Goal: Find specific page/section: Find specific page/section

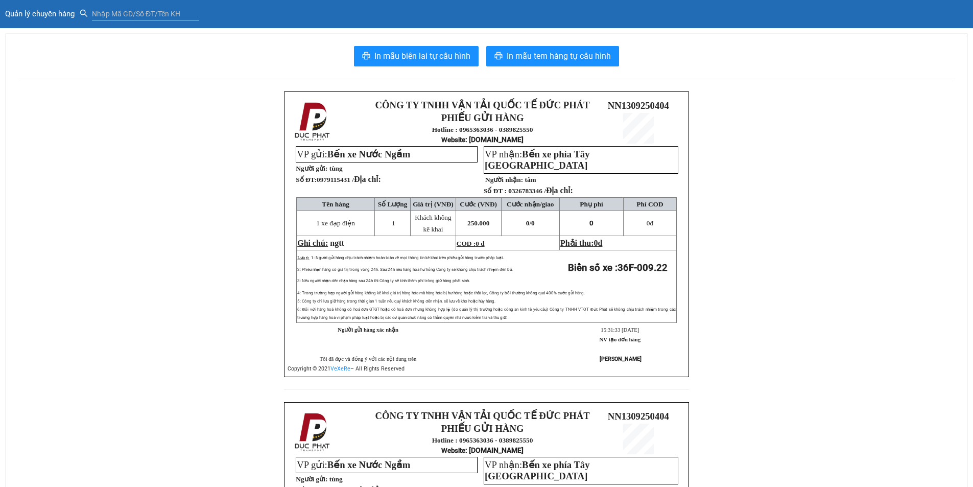
click at [64, 11] on span "Quản lý chuyến hàng" at bounding box center [42, 13] width 75 height 9
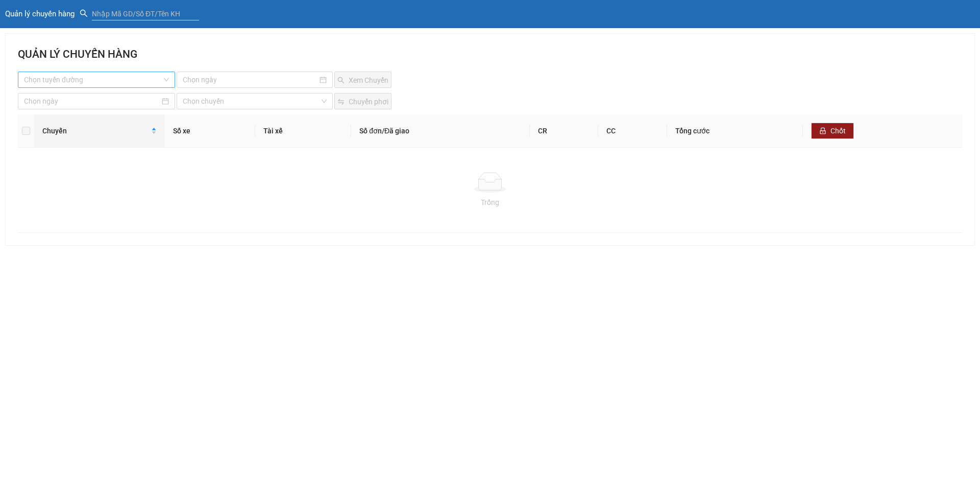
click at [106, 77] on input "search" at bounding box center [93, 79] width 138 height 15
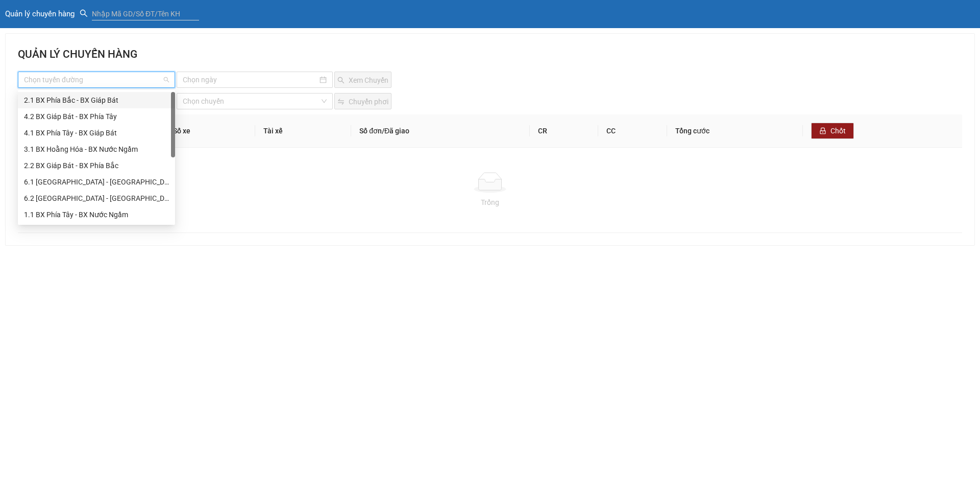
click at [170, 44] on div "QUẢN LÝ CHUYẾN HÀNG Chọn tuyến đường Xem Chuyến Chọn chuyến Chuyển phơi Chuyến …" at bounding box center [490, 139] width 969 height 211
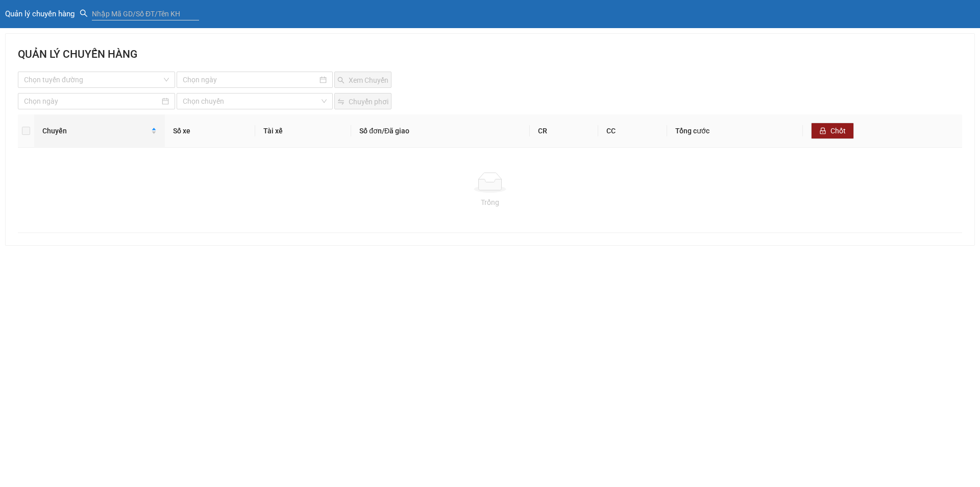
click at [62, 23] on div "QUẢN LÝ CHUYẾN HÀNG Chọn tuyến đường Xem Chuyến Chọn chuyến Chuyển phơi Chuyến …" at bounding box center [490, 133] width 980 height 235
click at [38, 10] on span "Quản lý chuyến hàng" at bounding box center [42, 13] width 75 height 9
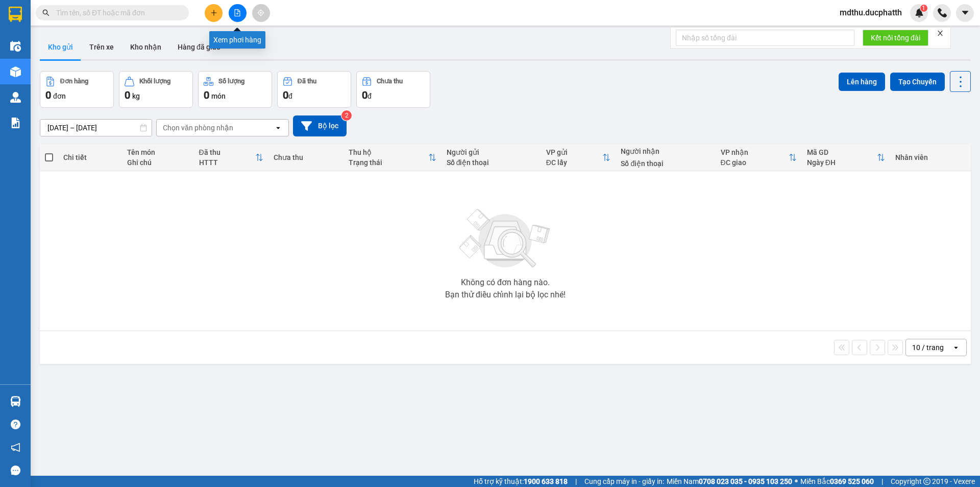
click at [231, 10] on button at bounding box center [238, 13] width 18 height 18
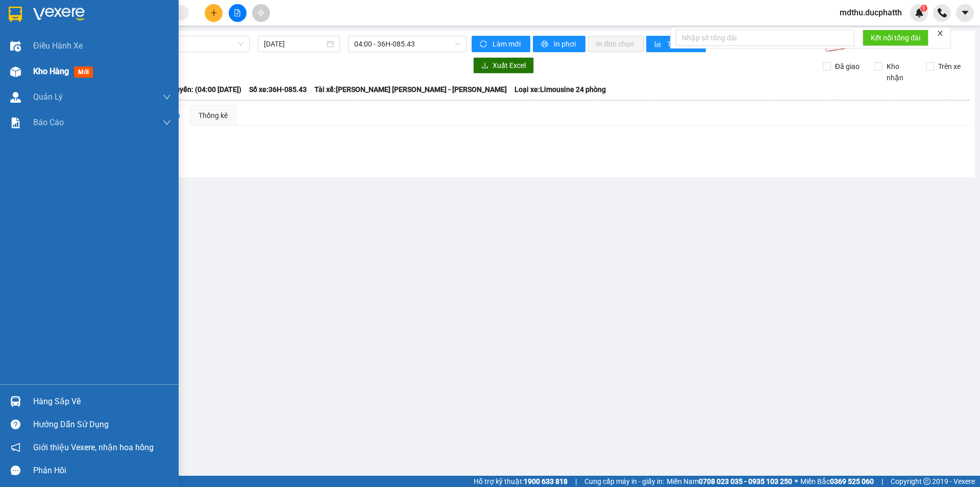
click at [47, 73] on span "Kho hàng" at bounding box center [51, 71] width 36 height 10
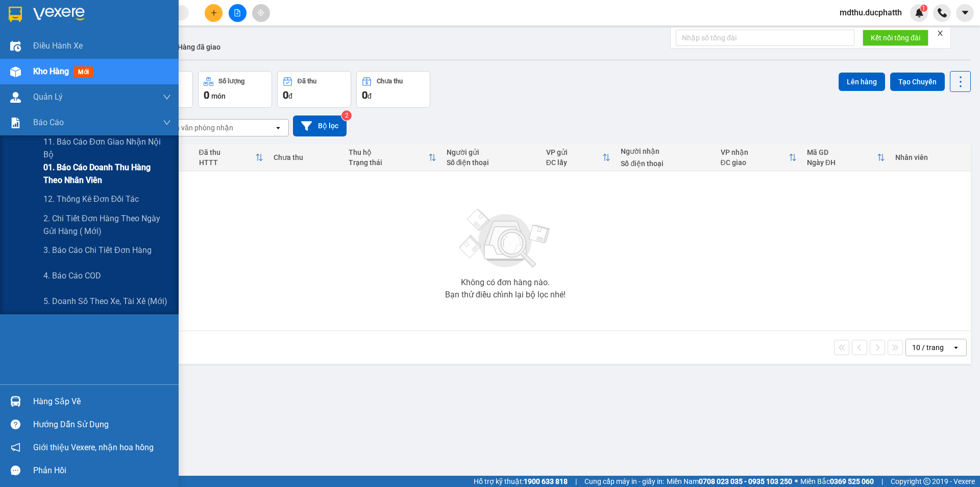
click at [117, 170] on span "01. Báo cáo doanh thu hàng theo nhân viên" at bounding box center [107, 174] width 128 height 26
